Goal: Entertainment & Leisure: Consume media (video, audio)

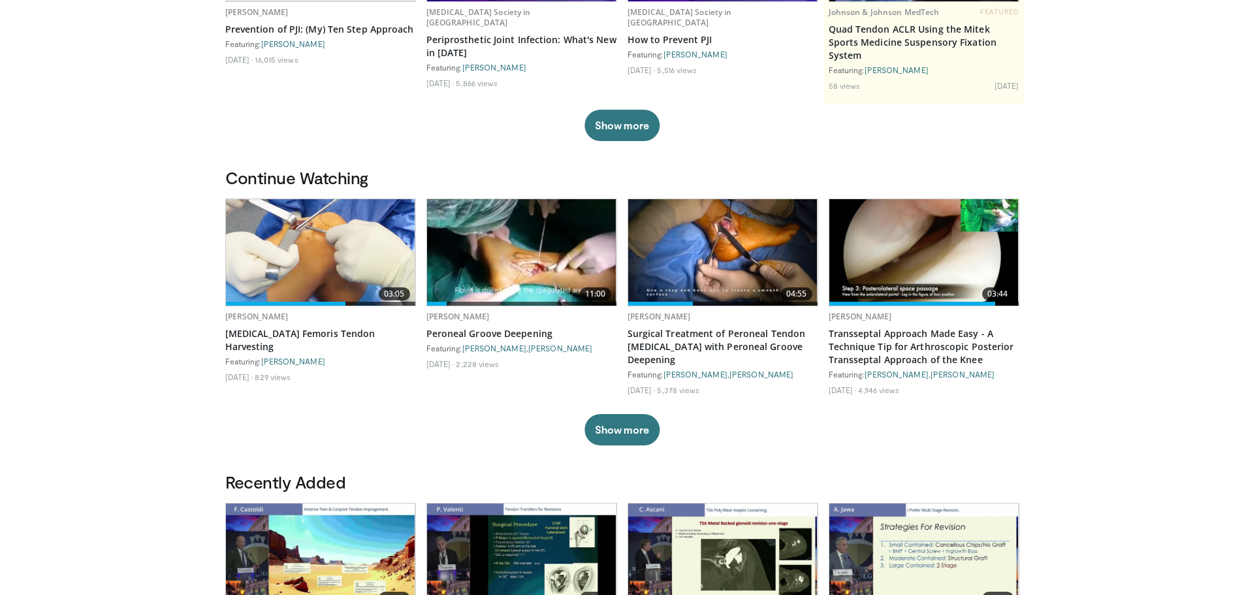
scroll to position [261, 0]
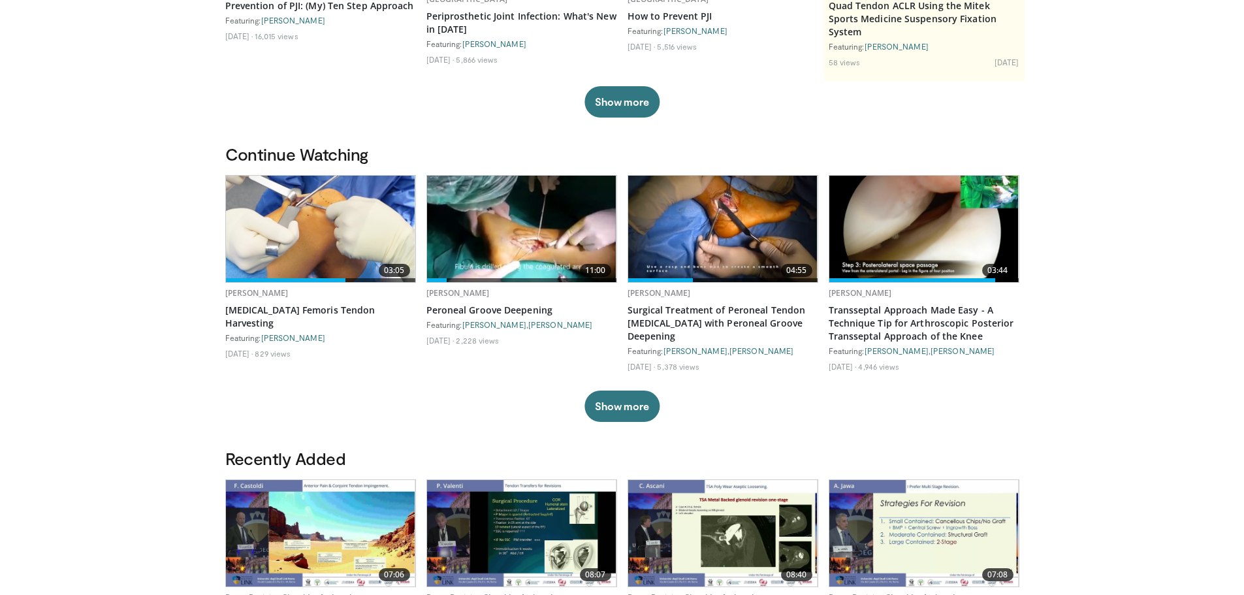
click at [882, 216] on img at bounding box center [924, 229] width 189 height 106
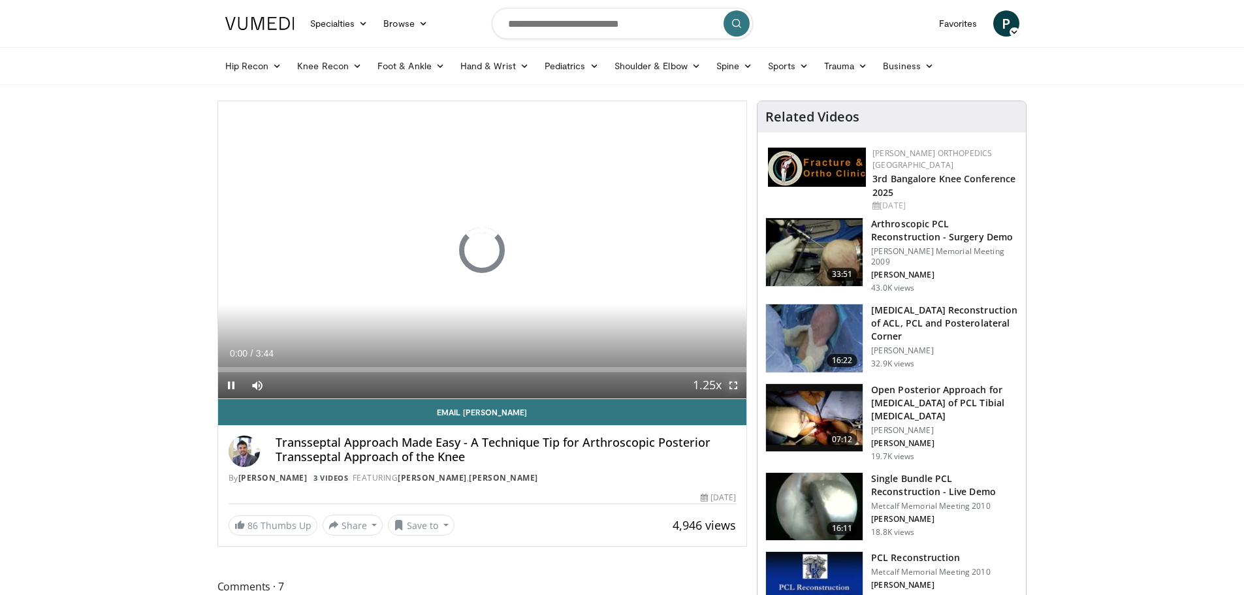
click at [735, 385] on span "Video Player" at bounding box center [733, 385] width 26 height 26
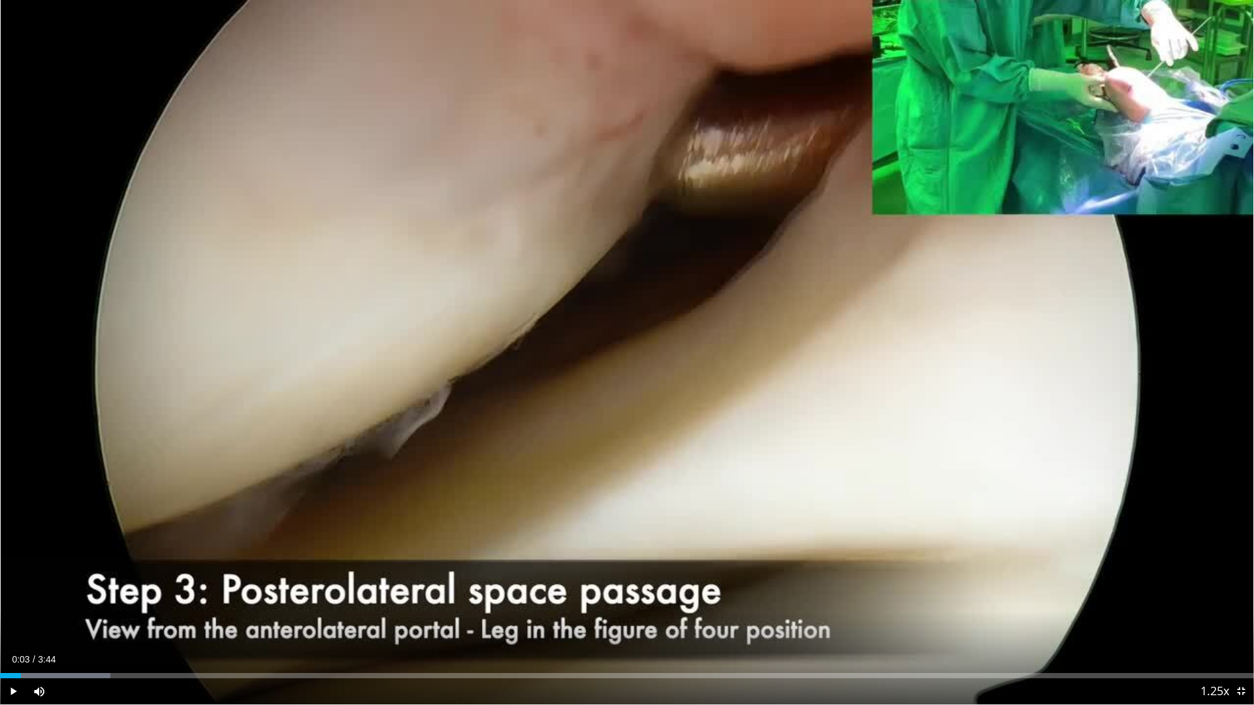
drag, startPoint x: 1118, startPoint y: 675, endPoint x: 21, endPoint y: 680, distance: 1097.3
click at [21, 594] on div "Current Time 0:03 / Duration 3:44 Play Skip Backward Skip Forward Mute Loaded :…" at bounding box center [627, 692] width 1254 height 26
click at [50, 594] on div "Progress Bar" at bounding box center [49, 675] width 1 height 5
click at [85, 594] on div "Progress Bar" at bounding box center [85, 675] width 1 height 5
click at [142, 594] on div "Progress Bar" at bounding box center [142, 675] width 1 height 5
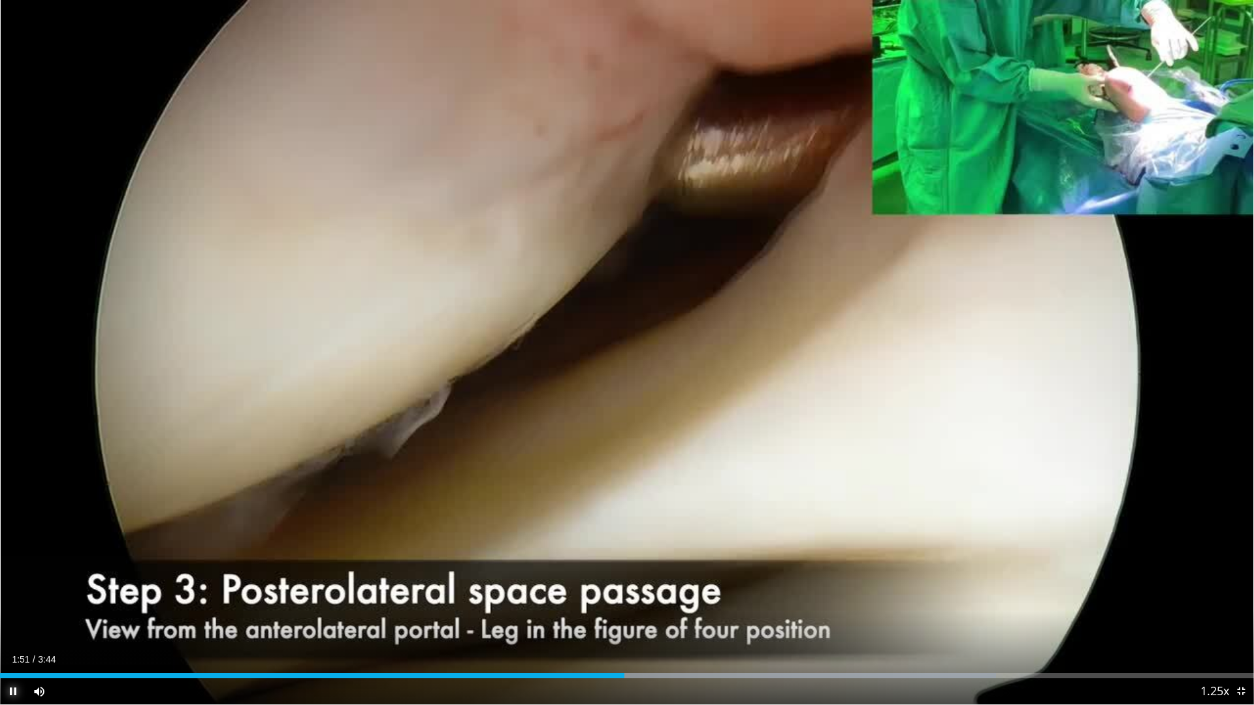
click at [16, 594] on span "Video Player" at bounding box center [13, 692] width 26 height 26
